Goal: Transaction & Acquisition: Subscribe to service/newsletter

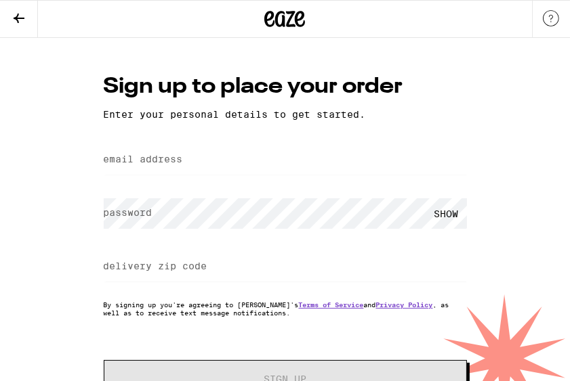
click at [142, 163] on label "email address" at bounding box center [143, 159] width 79 height 11
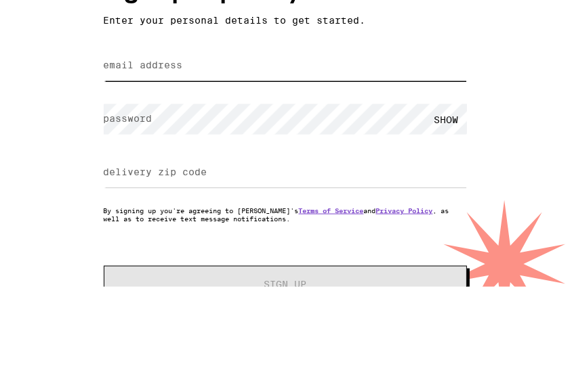
type input "[EMAIL_ADDRESS][DOMAIN_NAME]"
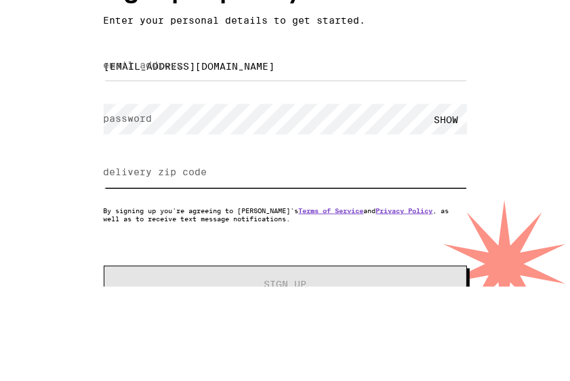
type input "90630"
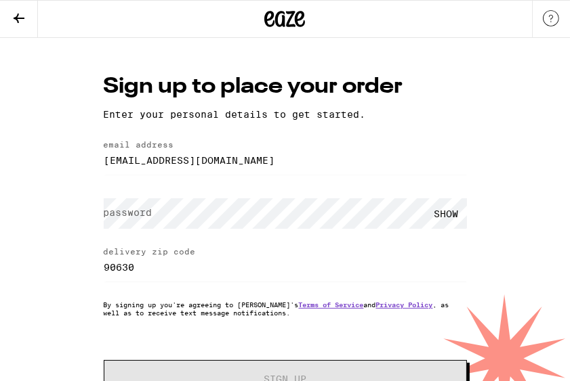
click at [138, 217] on label "password" at bounding box center [128, 212] width 49 height 11
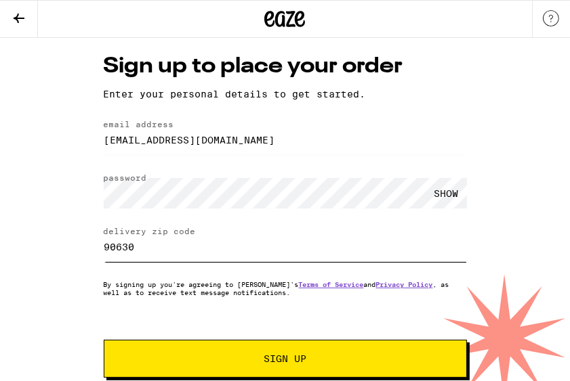
scroll to position [40, 0]
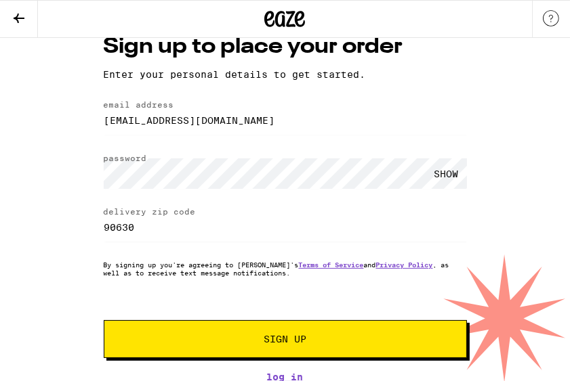
click at [401, 335] on span "Sign Up" at bounding box center [285, 339] width 270 height 9
